Goal: Task Accomplishment & Management: Use online tool/utility

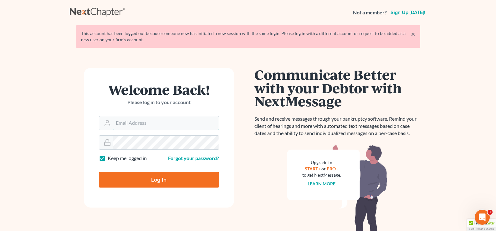
type input "[EMAIL_ADDRESS][DOMAIN_NAME]"
click at [148, 179] on input "Log In" at bounding box center [159, 180] width 120 height 16
type input "Thinking..."
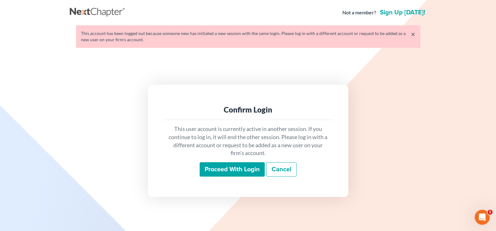
click at [233, 170] on input "Proceed with login" at bounding box center [232, 169] width 65 height 14
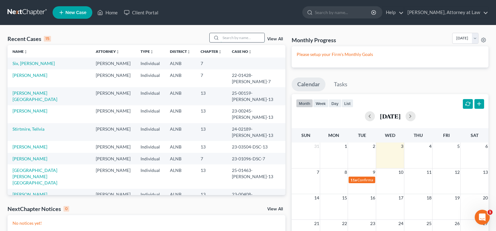
click at [229, 39] on input "search" at bounding box center [243, 37] width 44 height 9
click at [23, 62] on link "Six, [PERSON_NAME]" at bounding box center [34, 63] width 42 height 5
click at [237, 39] on input "search" at bounding box center [243, 37] width 44 height 9
type input "patrick"
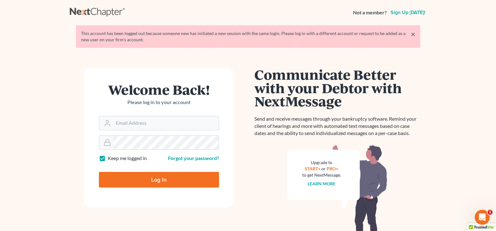
type input "[EMAIL_ADDRESS][DOMAIN_NAME]"
click at [145, 175] on input "Log In" at bounding box center [159, 180] width 120 height 16
type input "Thinking..."
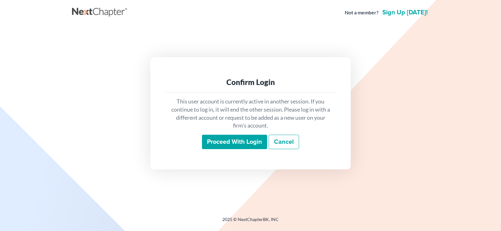
click at [232, 147] on input "Proceed with login" at bounding box center [234, 142] width 65 height 14
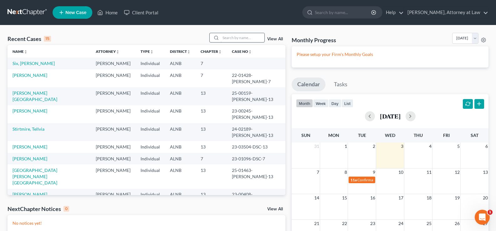
click at [242, 39] on input "search" at bounding box center [243, 37] width 44 height 9
type input "patrick"
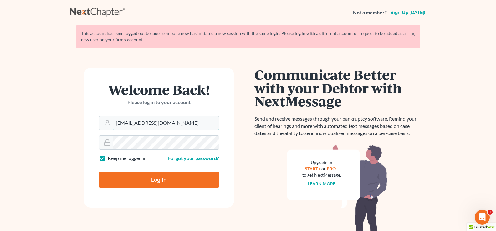
drag, startPoint x: 182, startPoint y: 118, endPoint x: 72, endPoint y: 114, distance: 110.0
click at [73, 118] on div "Welcome Back! Please log in to your account Email Address holderesq_jh@bellsout…" at bounding box center [159, 161] width 178 height 186
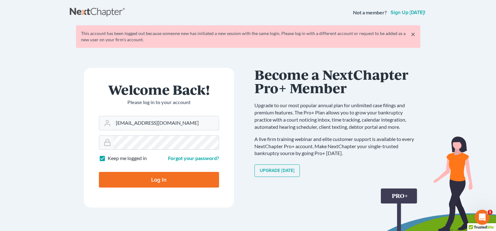
type input "holderdaisy@aol.com"
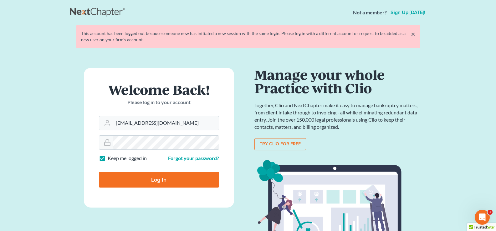
click at [99, 172] on input "Log In" at bounding box center [159, 180] width 120 height 16
type input "Thinking..."
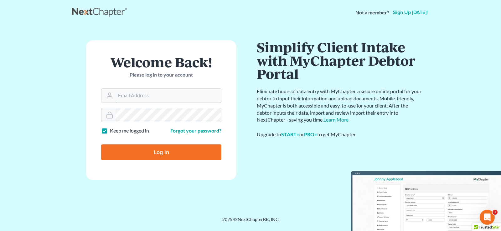
type input "holderesq_jh@bellsouth.net"
click at [110, 131] on label "Keep me logged in" at bounding box center [129, 130] width 39 height 7
click at [112, 131] on input "Keep me logged in" at bounding box center [114, 129] width 4 height 4
checkbox input "false"
drag, startPoint x: 183, startPoint y: 93, endPoint x: 72, endPoint y: 90, distance: 110.9
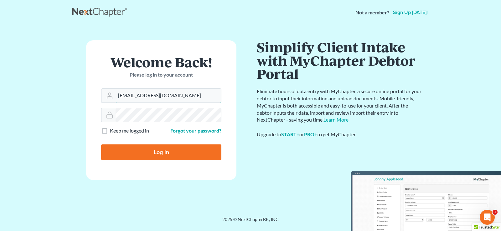
click at [72, 90] on div "Welcome Back! Please log in to your account Email Address holderesq_jh@bellsout…" at bounding box center [161, 120] width 178 height 161
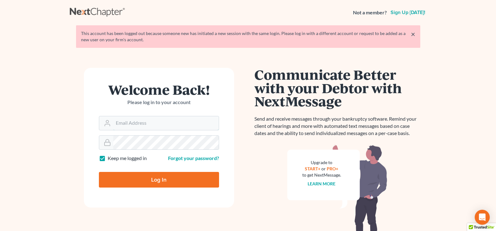
type input "holderesq_jh@bellsouth.net"
click at [148, 182] on input "Log In" at bounding box center [159, 180] width 120 height 16
type input "Thinking..."
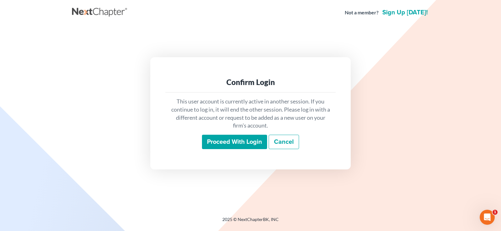
click at [234, 142] on input "Proceed with login" at bounding box center [234, 142] width 65 height 14
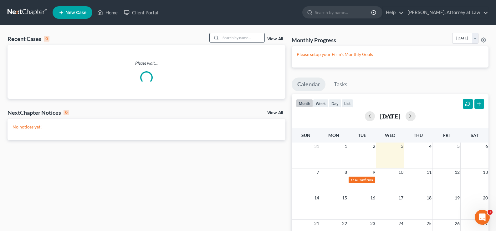
click at [242, 35] on input "search" at bounding box center [243, 37] width 44 height 9
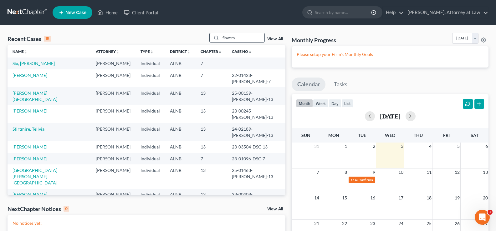
type input "flowers"
